Goal: Task Accomplishment & Management: Use online tool/utility

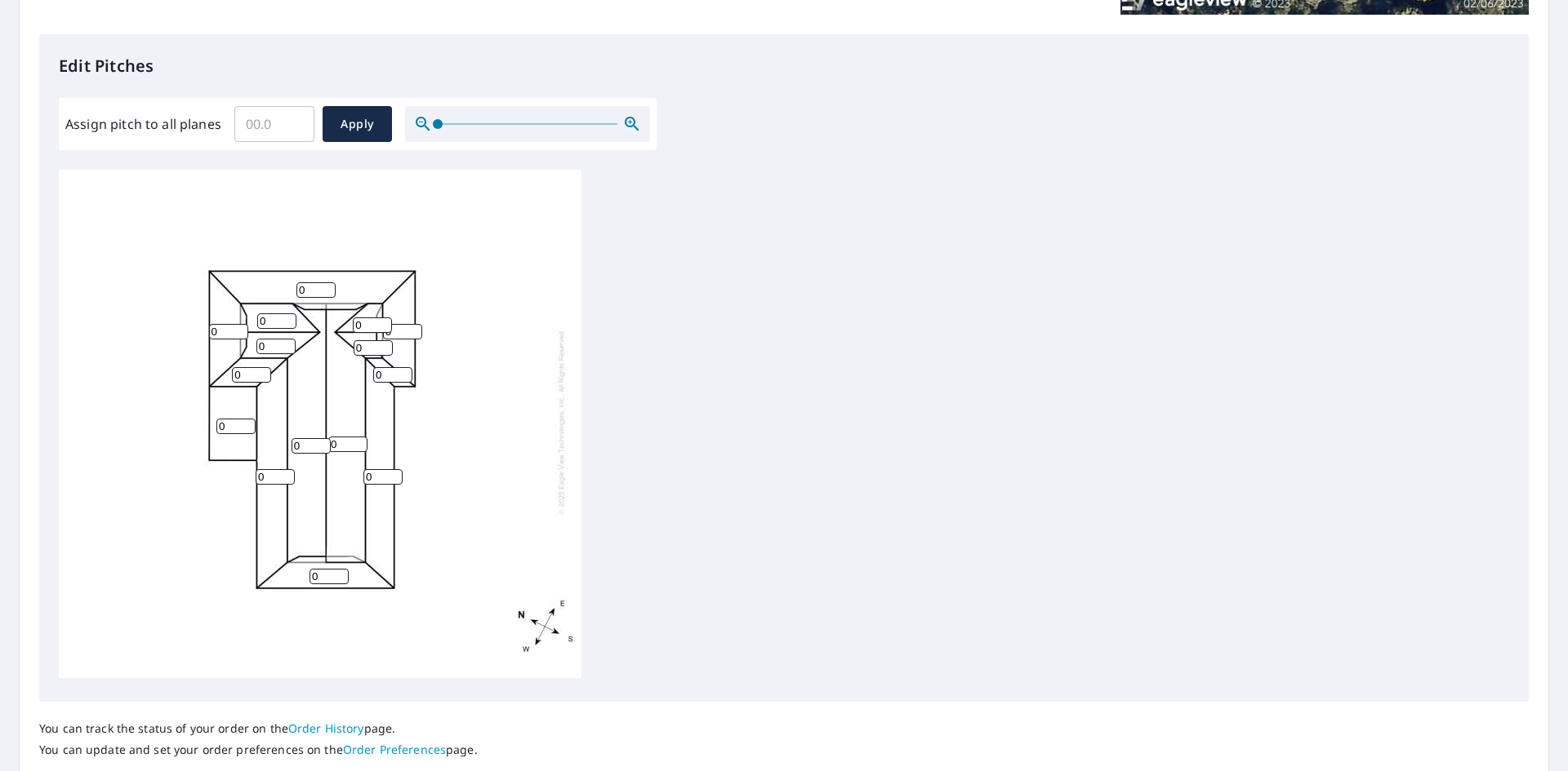
scroll to position [408, 0]
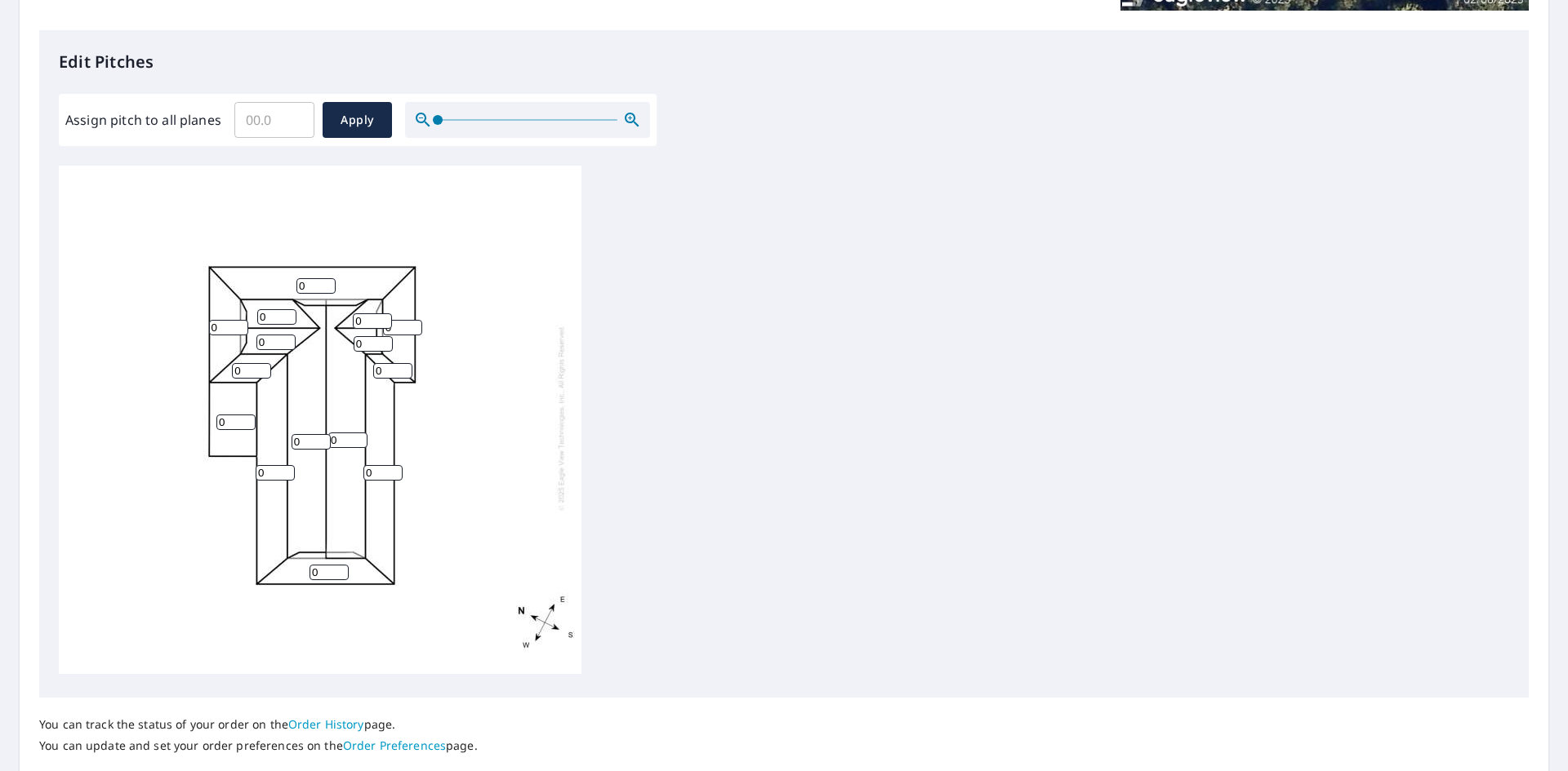
click at [342, 432] on input "0" at bounding box center [348, 440] width 39 height 16
type input "7"
click at [303, 434] on input "0" at bounding box center [310, 442] width 39 height 16
type input "7"
click at [270, 334] on input "0" at bounding box center [276, 342] width 39 height 16
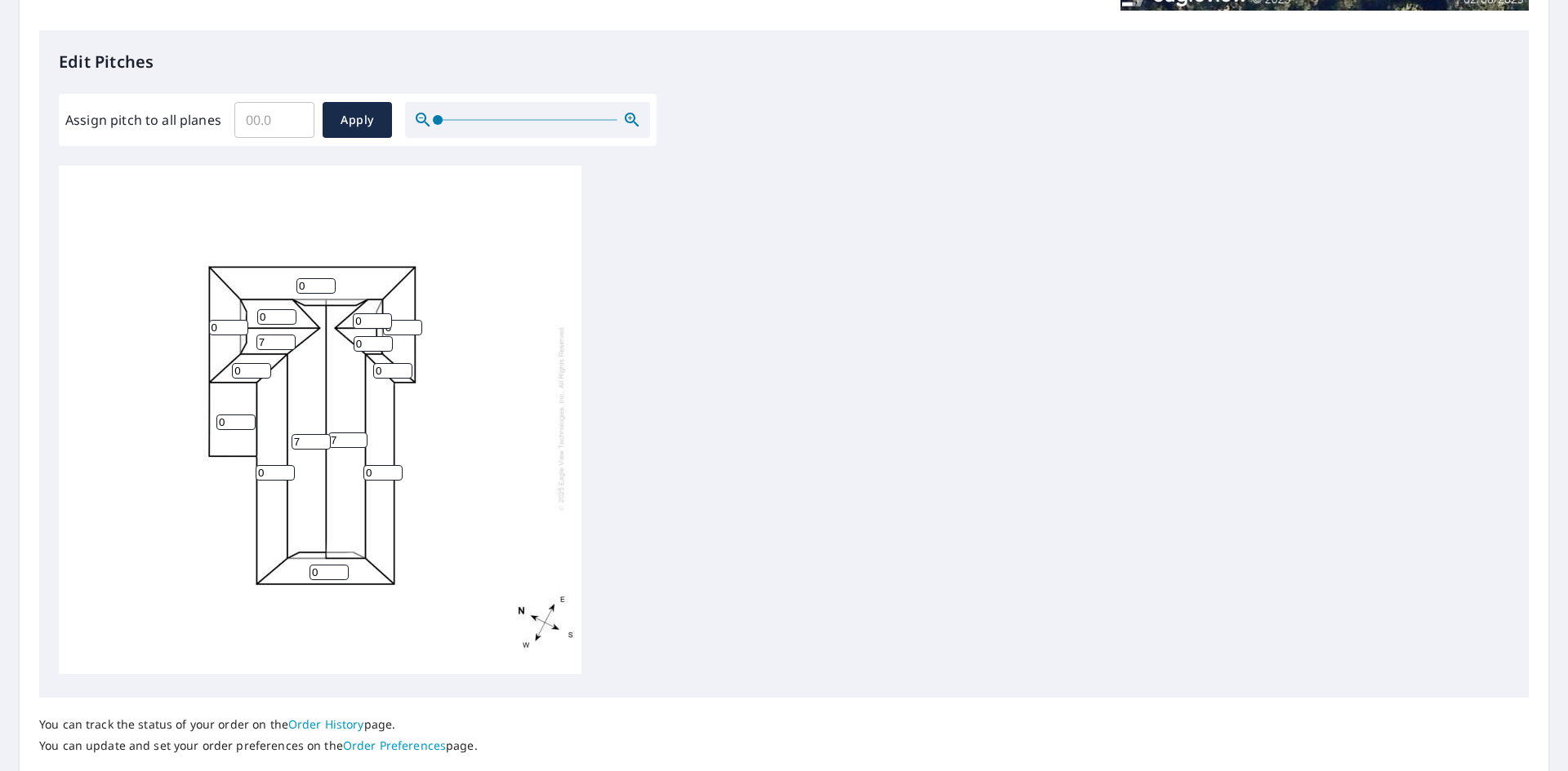
type input "7"
click at [277, 309] on input "0" at bounding box center [277, 317] width 39 height 16
type input "7"
click at [372, 336] on input "0" at bounding box center [373, 344] width 39 height 16
type input "7"
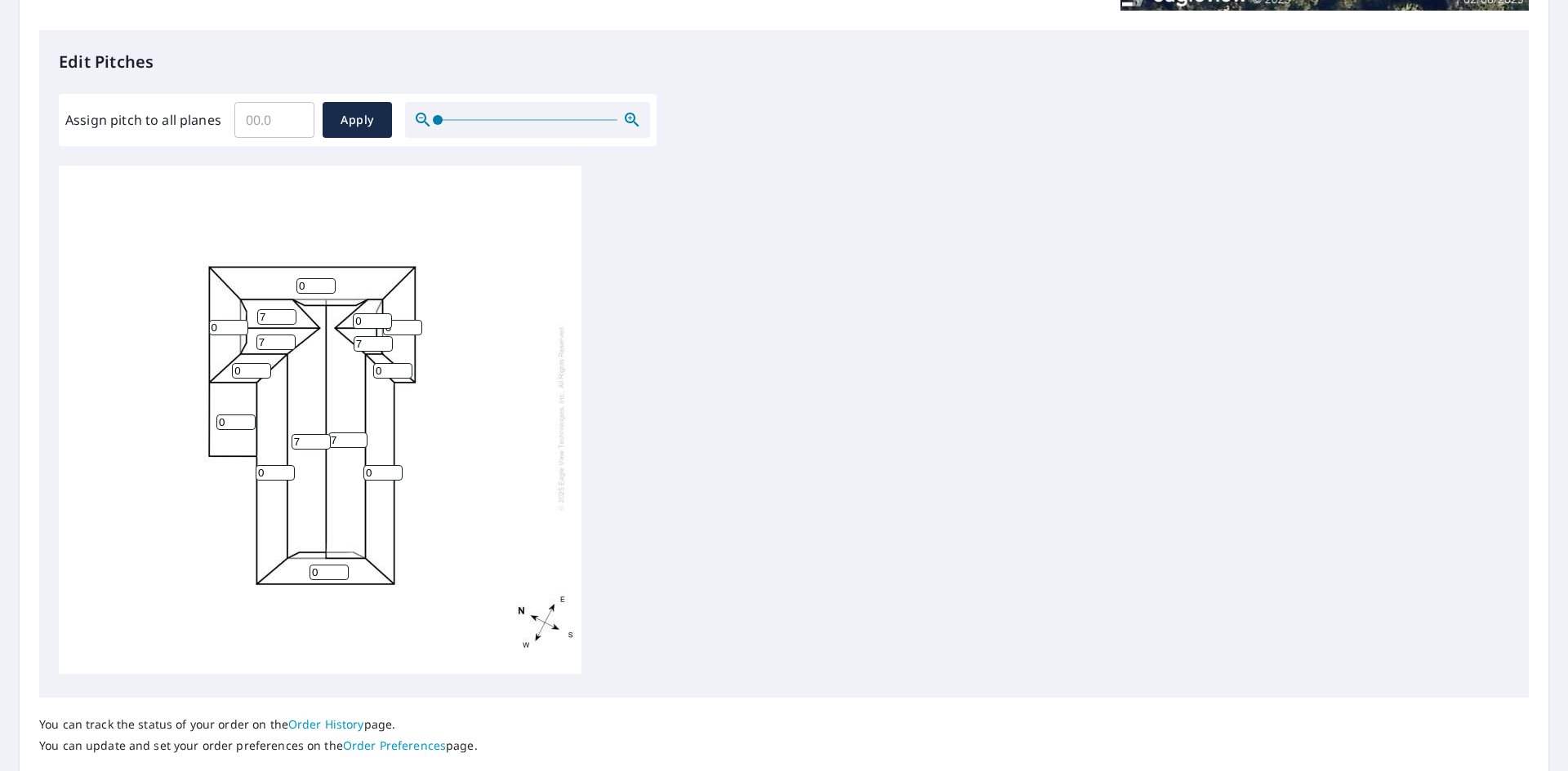
click at [366, 314] on input "0" at bounding box center [372, 321] width 39 height 16
type input "7"
click at [330, 565] on input "0" at bounding box center [329, 573] width 39 height 16
type input "4"
click at [379, 467] on input "0" at bounding box center [382, 473] width 39 height 16
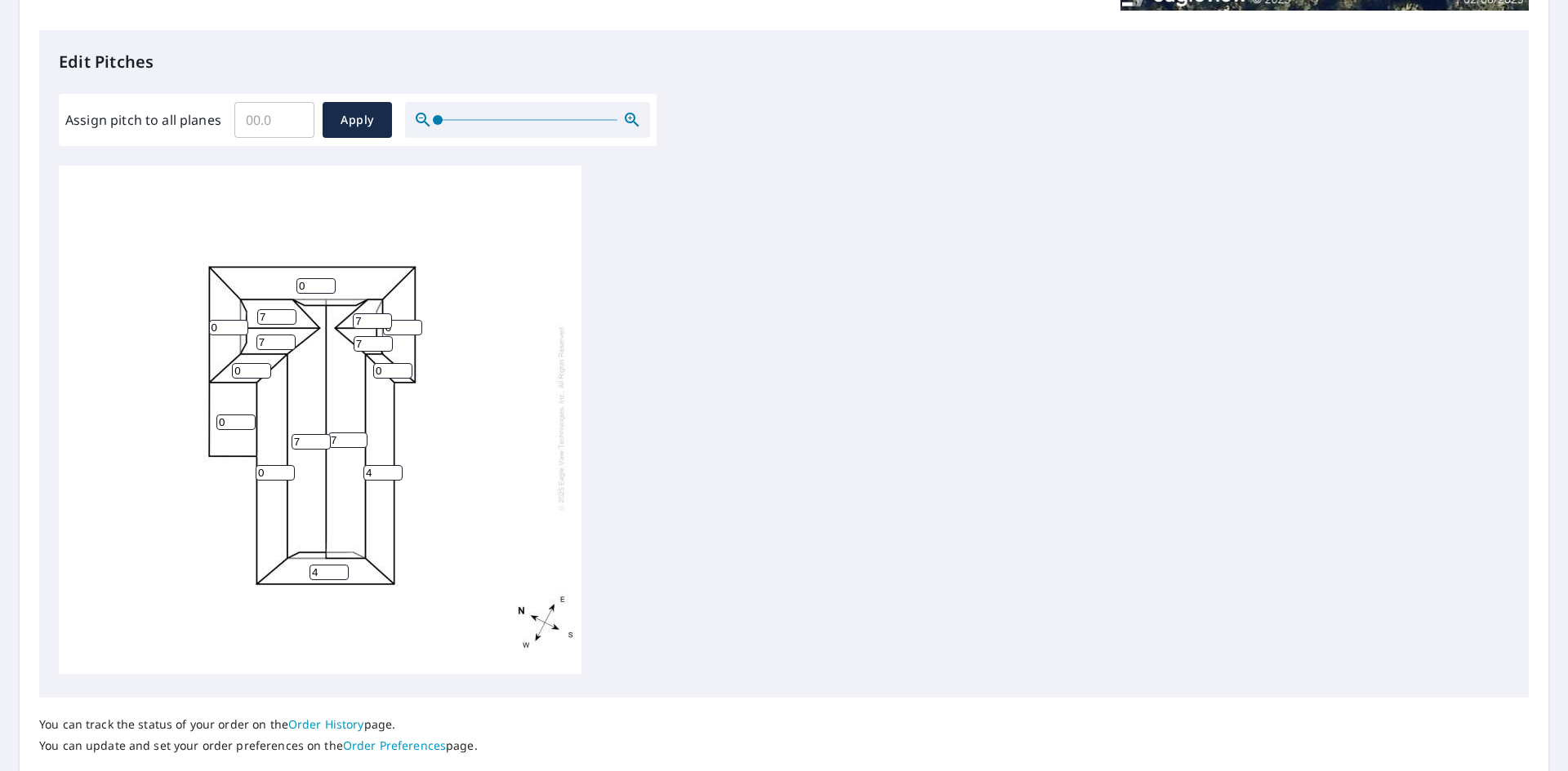
type input "4"
click at [272, 465] on input "0" at bounding box center [275, 473] width 39 height 16
type input "4"
click at [250, 363] on input "0" at bounding box center [251, 371] width 39 height 16
type input "4"
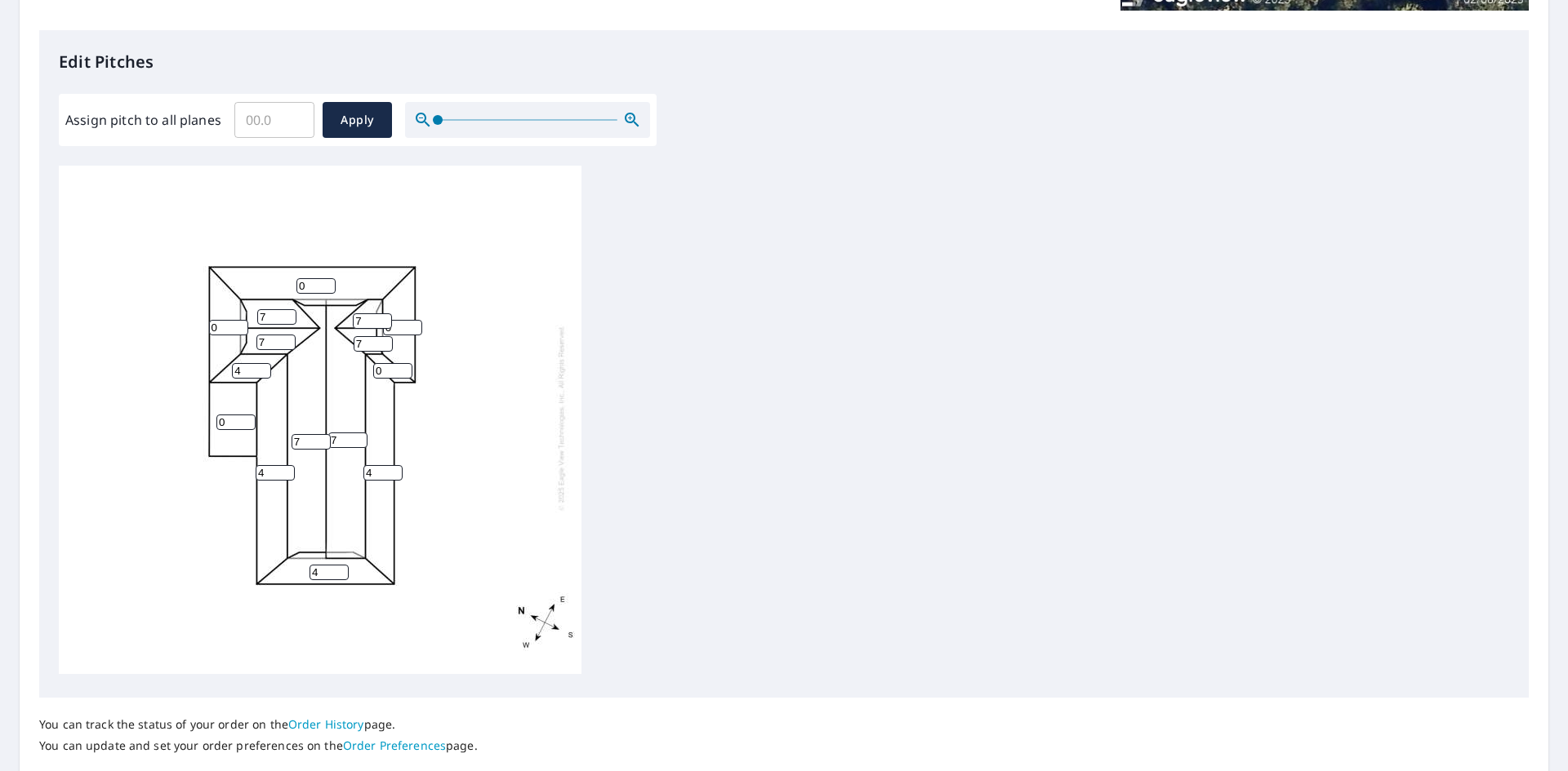
click at [227, 320] on input "0" at bounding box center [228, 327] width 39 height 16
type input "4"
click at [305, 278] on input "0" at bounding box center [316, 286] width 39 height 16
type input "4"
click at [401, 320] on input "0" at bounding box center [402, 327] width 39 height 16
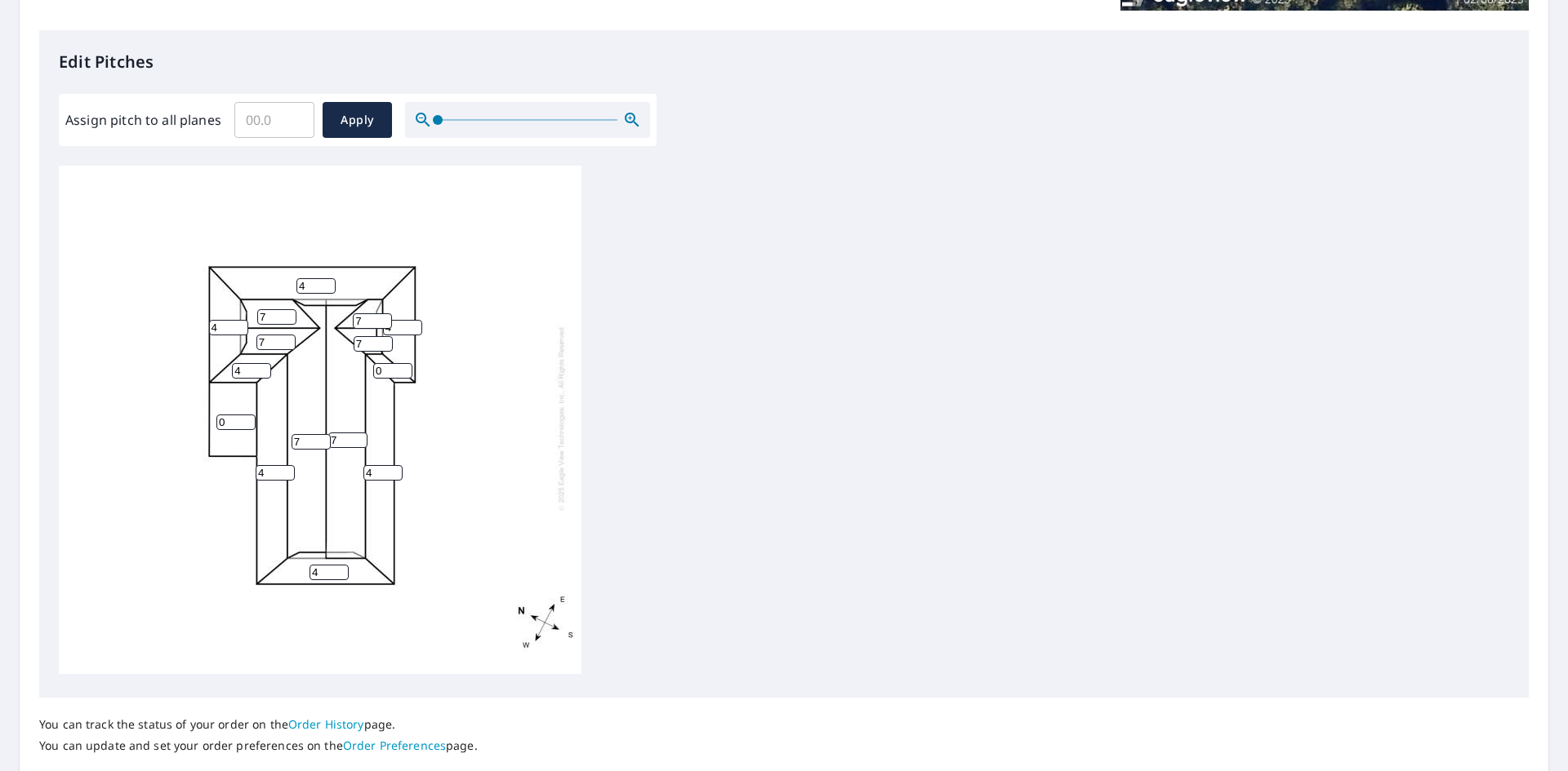
type input "4"
click at [384, 363] on input "0" at bounding box center [393, 371] width 39 height 16
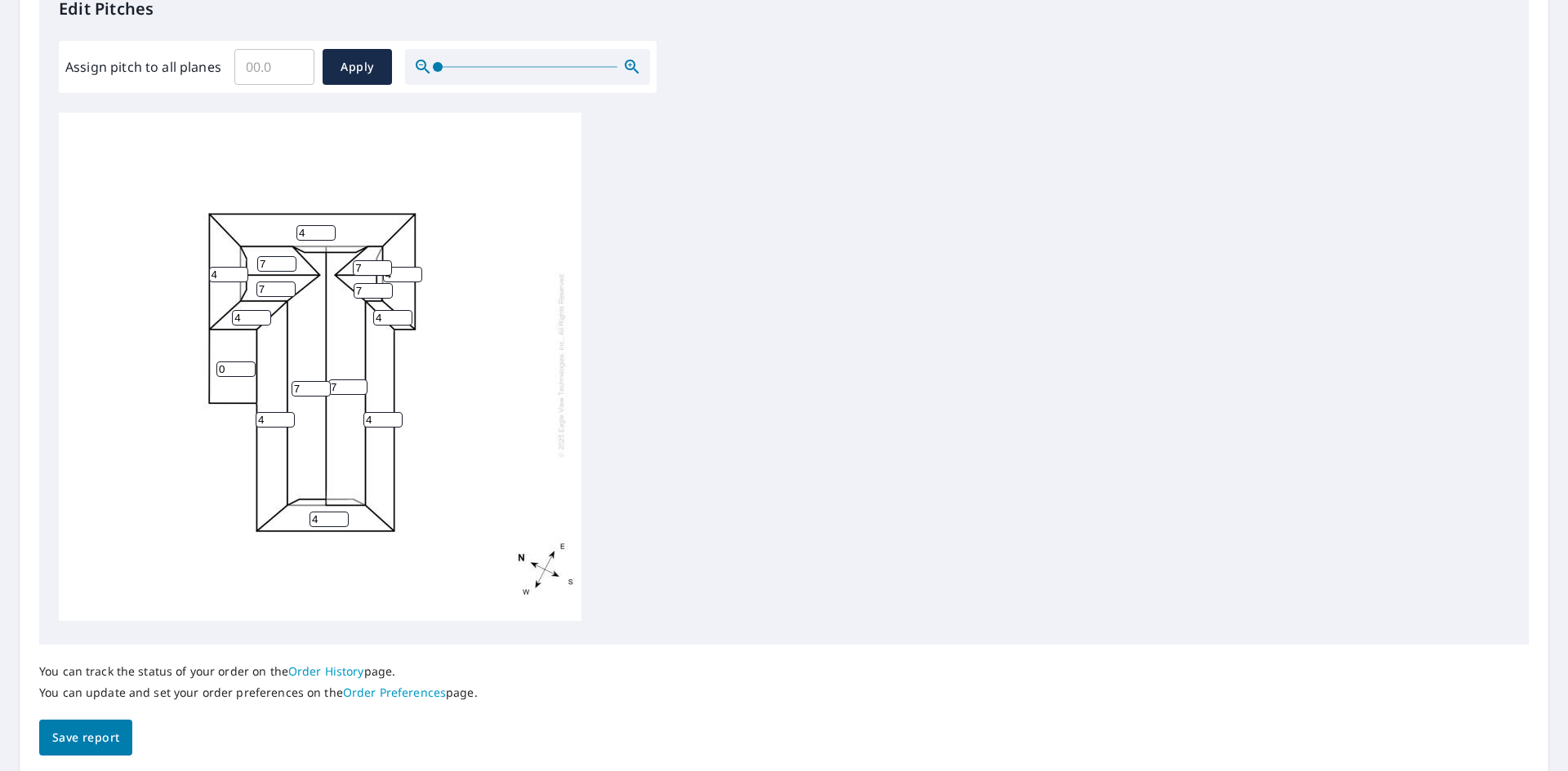
scroll to position [520, 0]
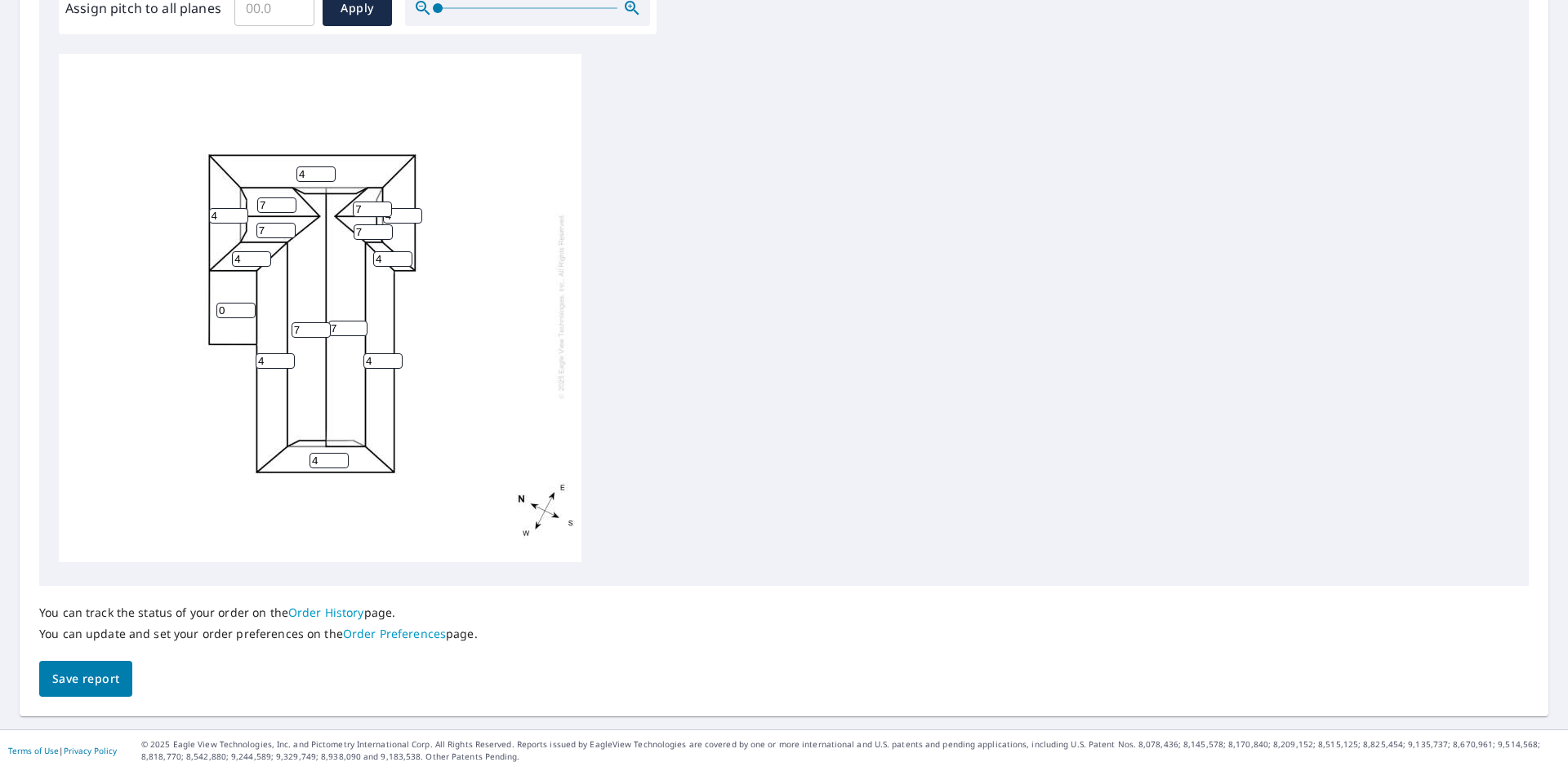
type input "4"
click at [76, 687] on span "Save report" at bounding box center [85, 679] width 67 height 21
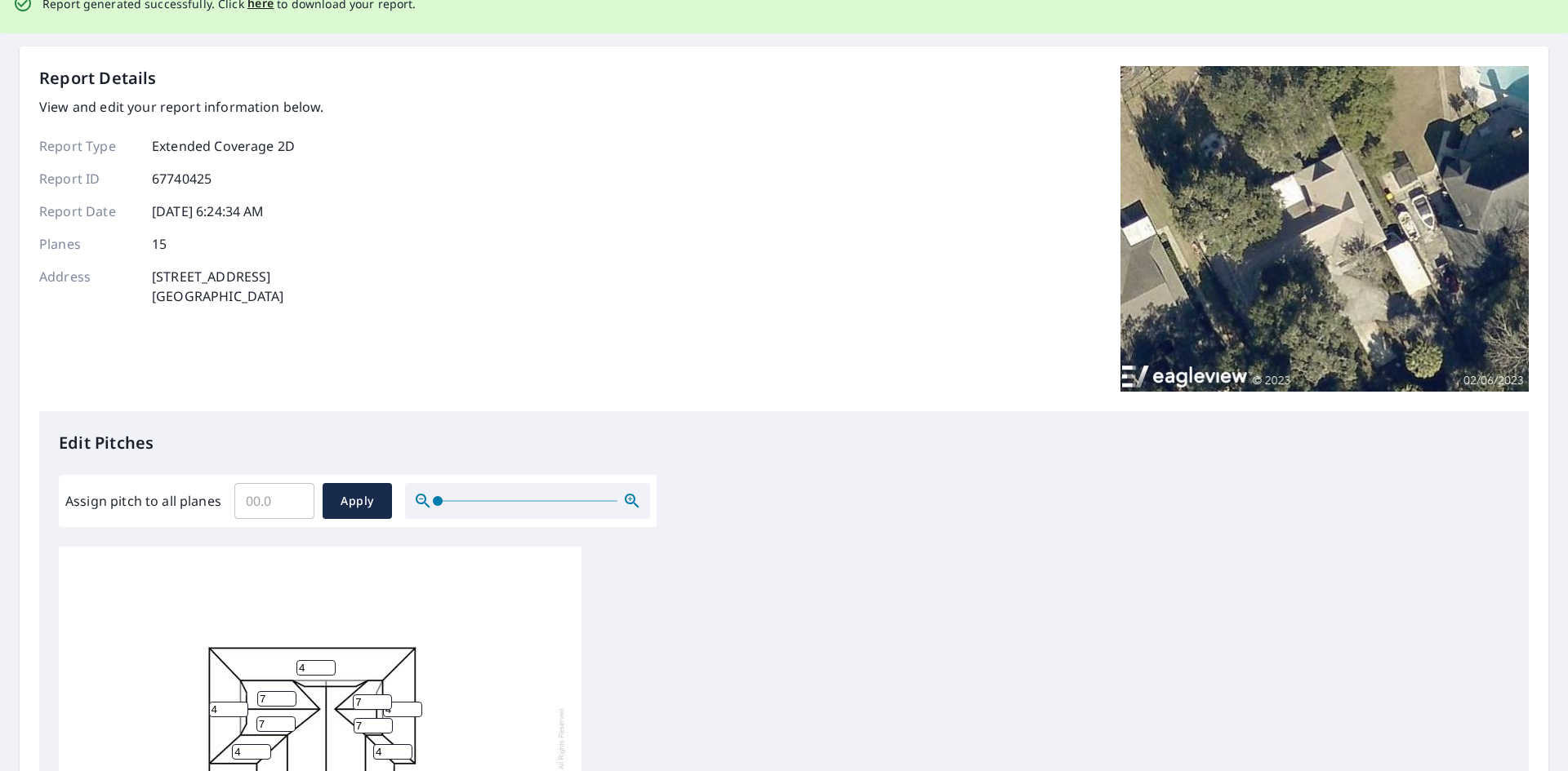
scroll to position [0, 0]
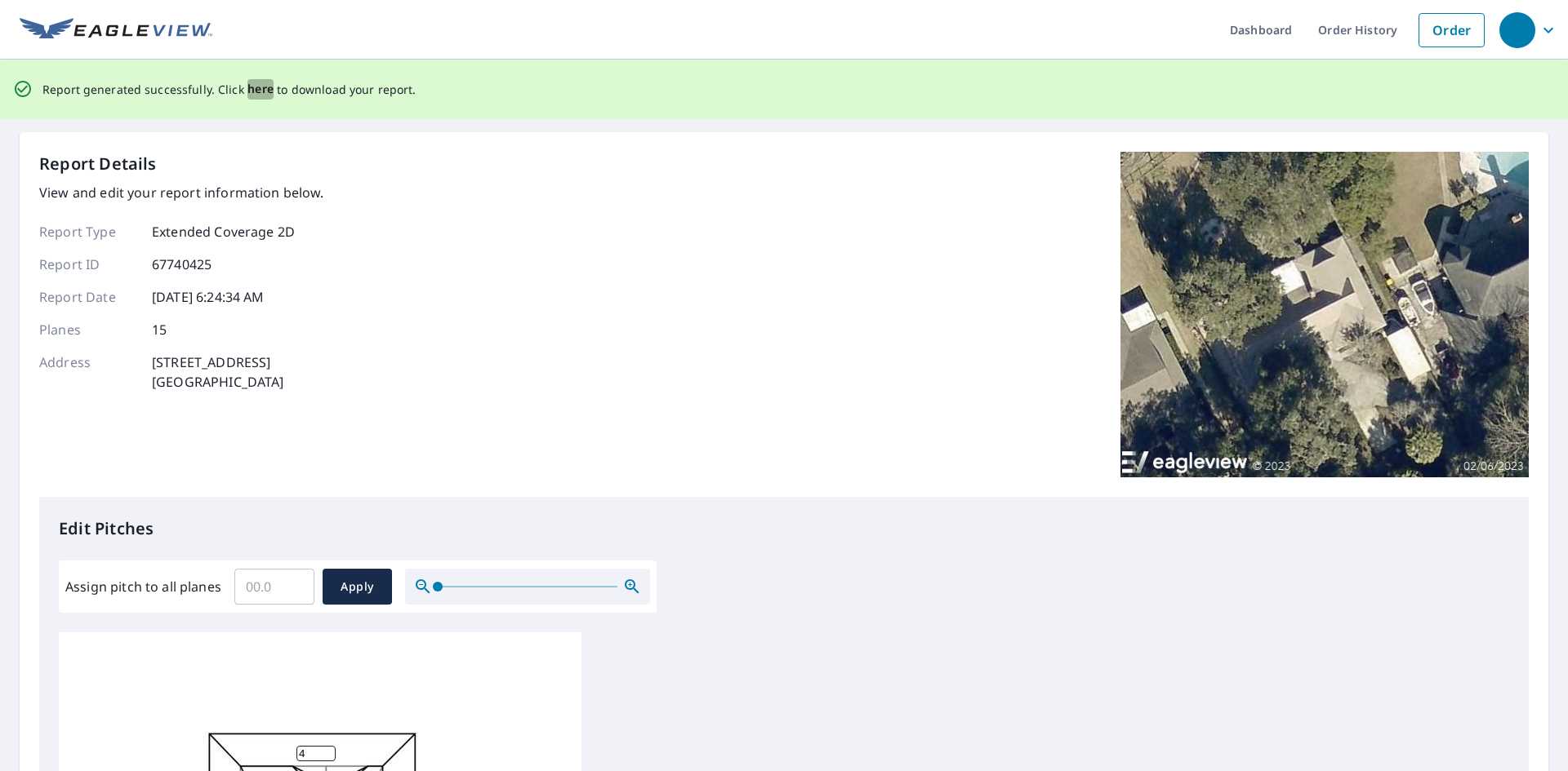
click at [254, 93] on span "here" at bounding box center [260, 89] width 27 height 21
